Goal: Task Accomplishment & Management: Manage account settings

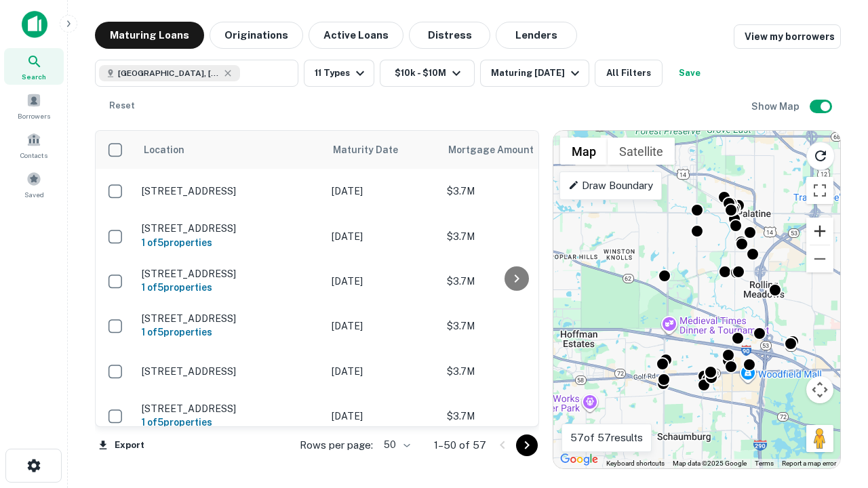
click at [820, 231] on button "Zoom in" at bounding box center [819, 231] width 27 height 27
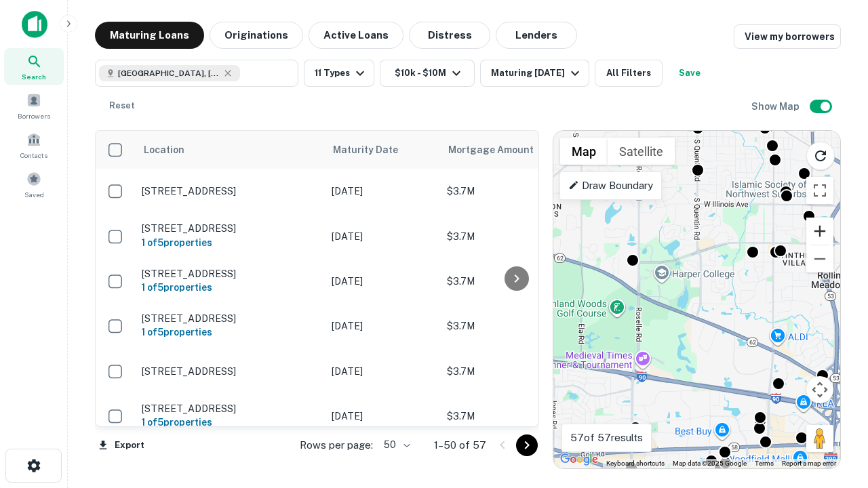
click at [820, 231] on button "Zoom in" at bounding box center [819, 231] width 27 height 27
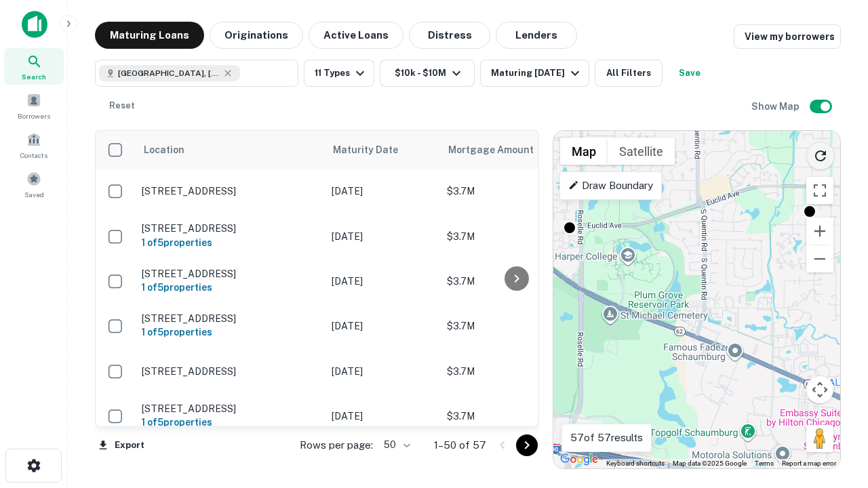
click at [821, 153] on icon "Reload search area" at bounding box center [820, 156] width 16 height 16
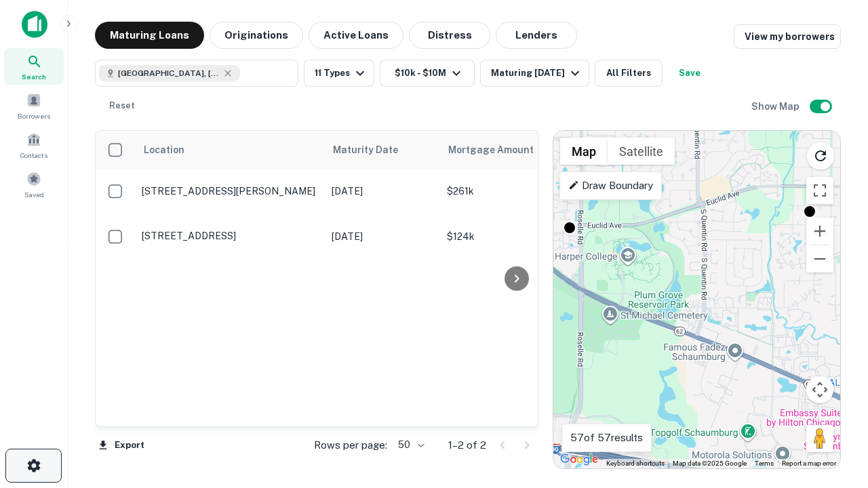
click at [33, 466] on icon "button" at bounding box center [34, 466] width 16 height 16
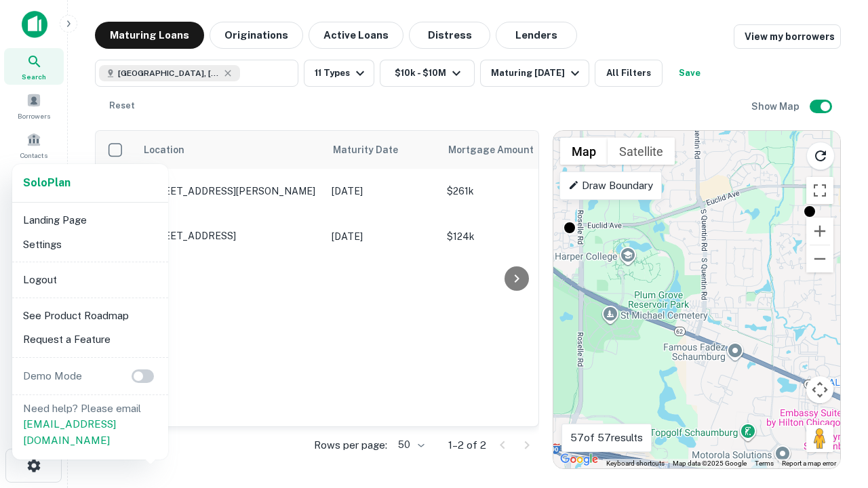
click at [90, 279] on li "Logout" at bounding box center [90, 280] width 145 height 24
